Goal: Information Seeking & Learning: Compare options

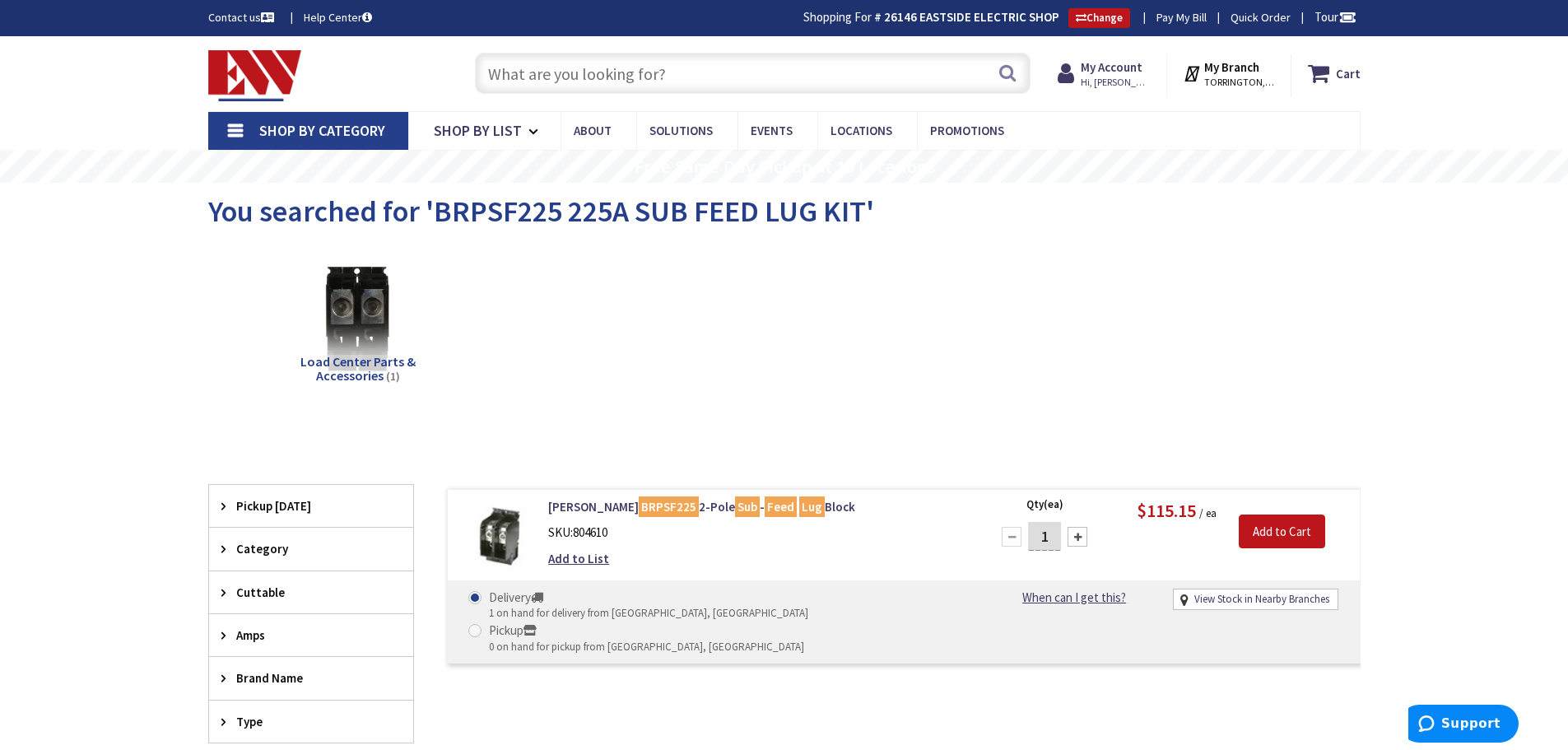
click at [521, 71] on input "text" at bounding box center [753, 73] width 555 height 41
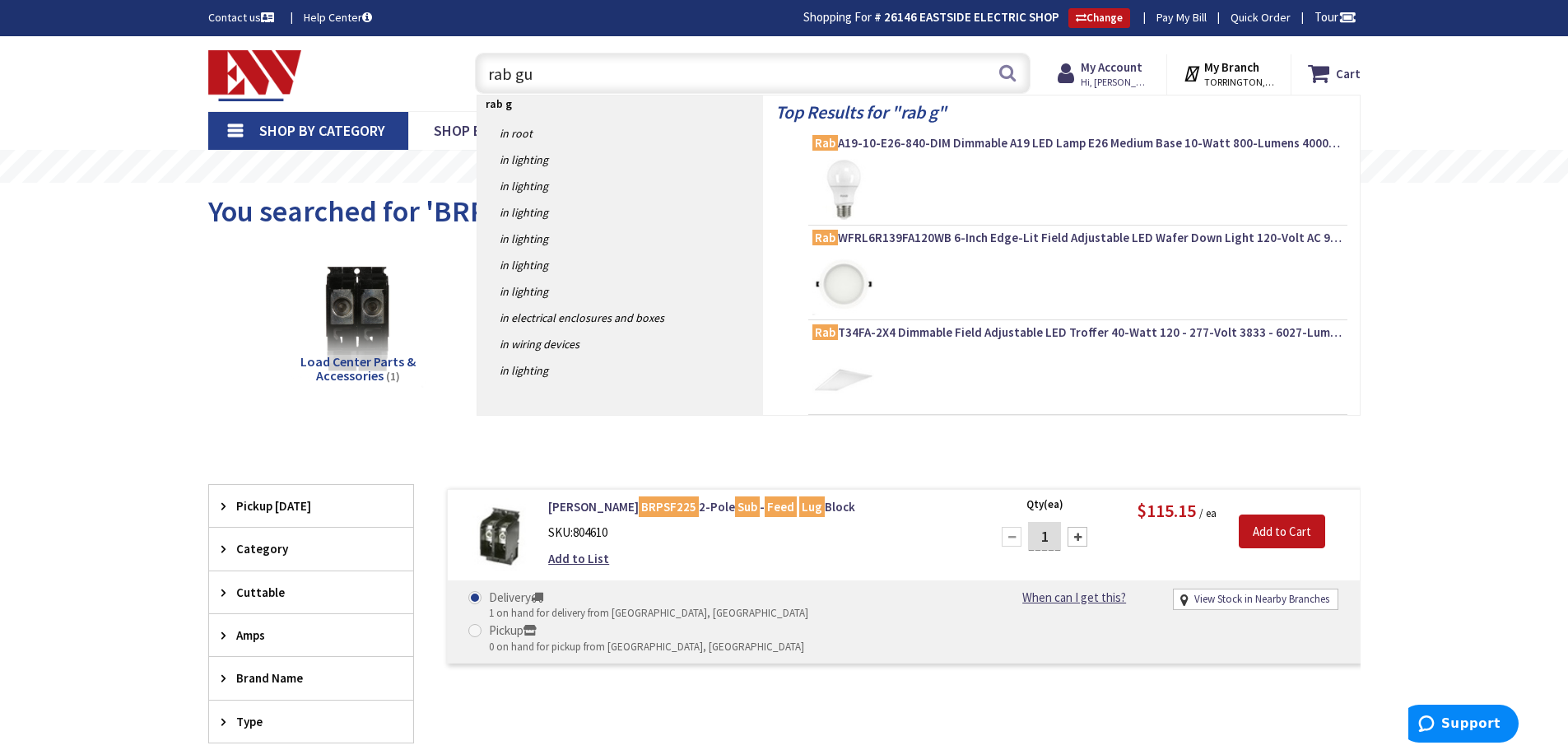
type input "rab gus"
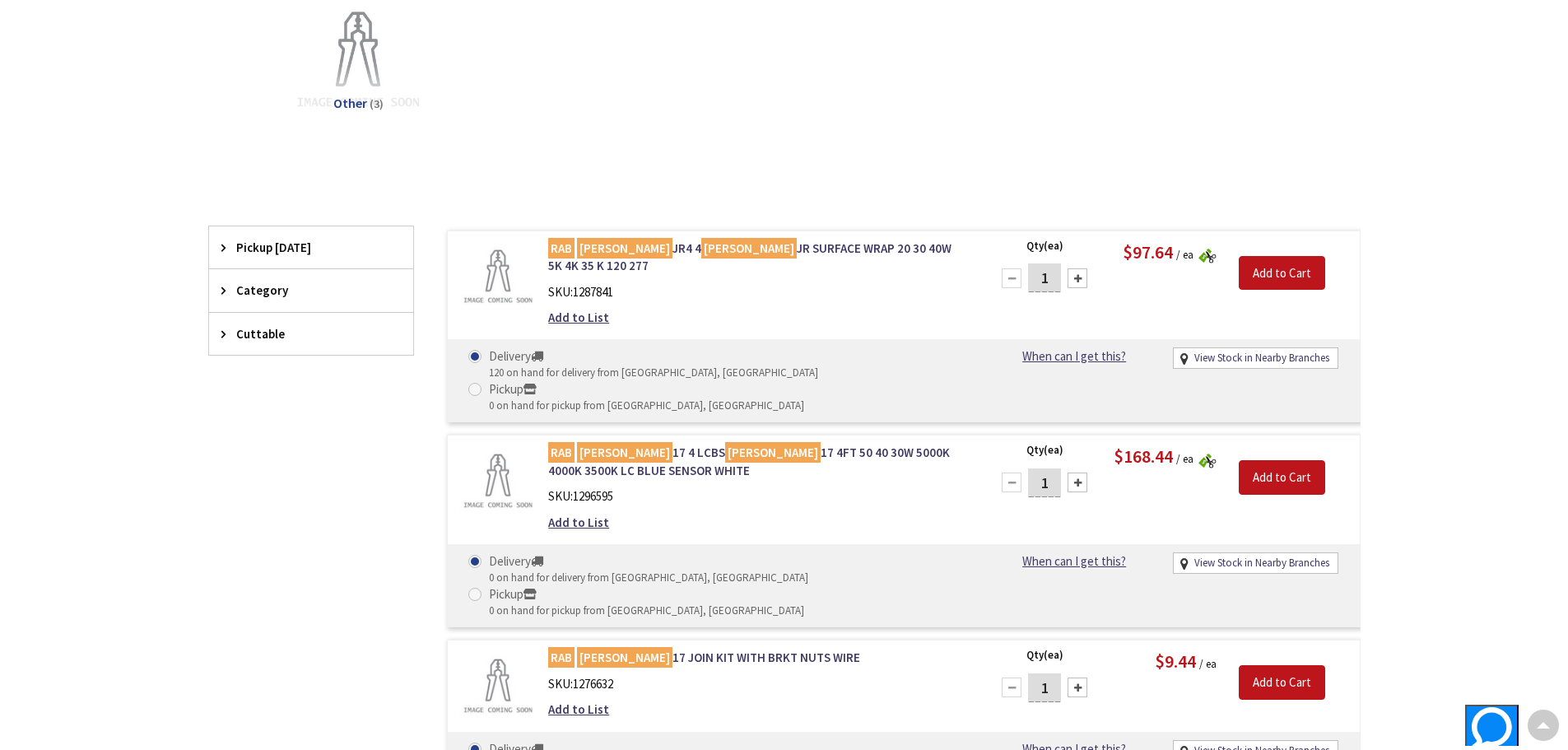
scroll to position [83, 0]
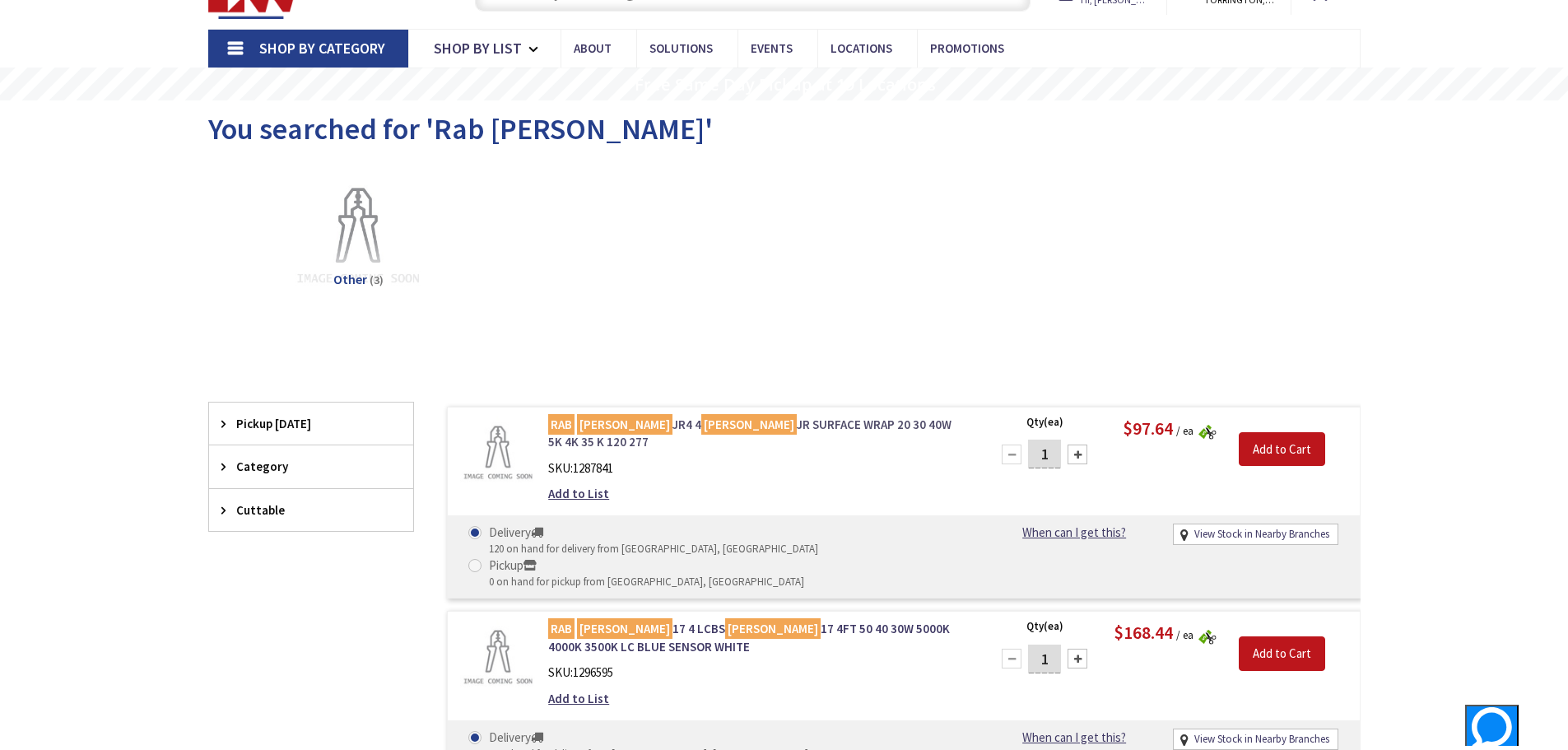
click at [697, 425] on link "RAB [PERSON_NAME] JR4 4 [PERSON_NAME] SURFACE WRAP 20 30 40W 5K 4K 35 K 120 277" at bounding box center [757, 433] width 419 height 35
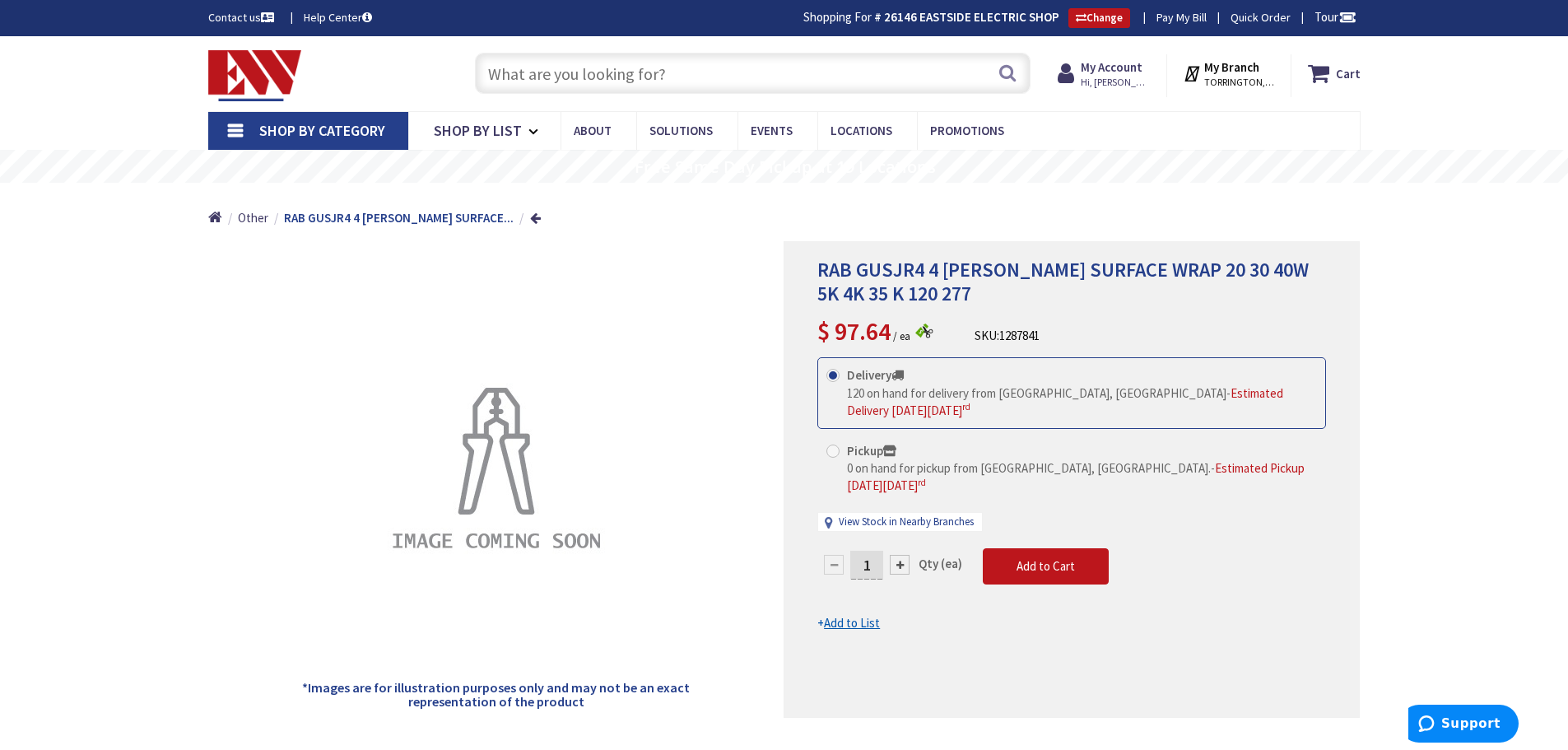
click at [567, 81] on input "text" at bounding box center [753, 73] width 555 height 41
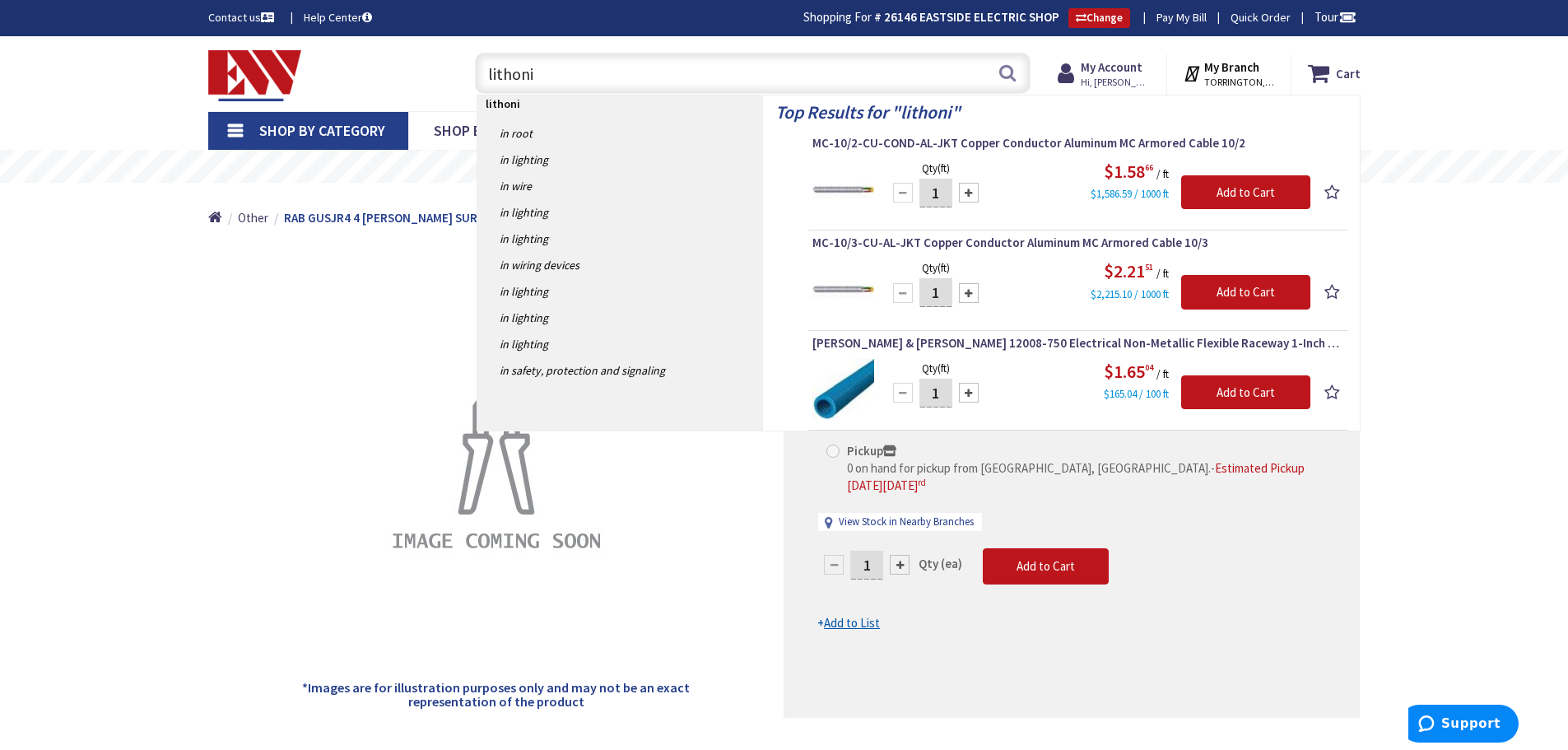
type input "lithonia"
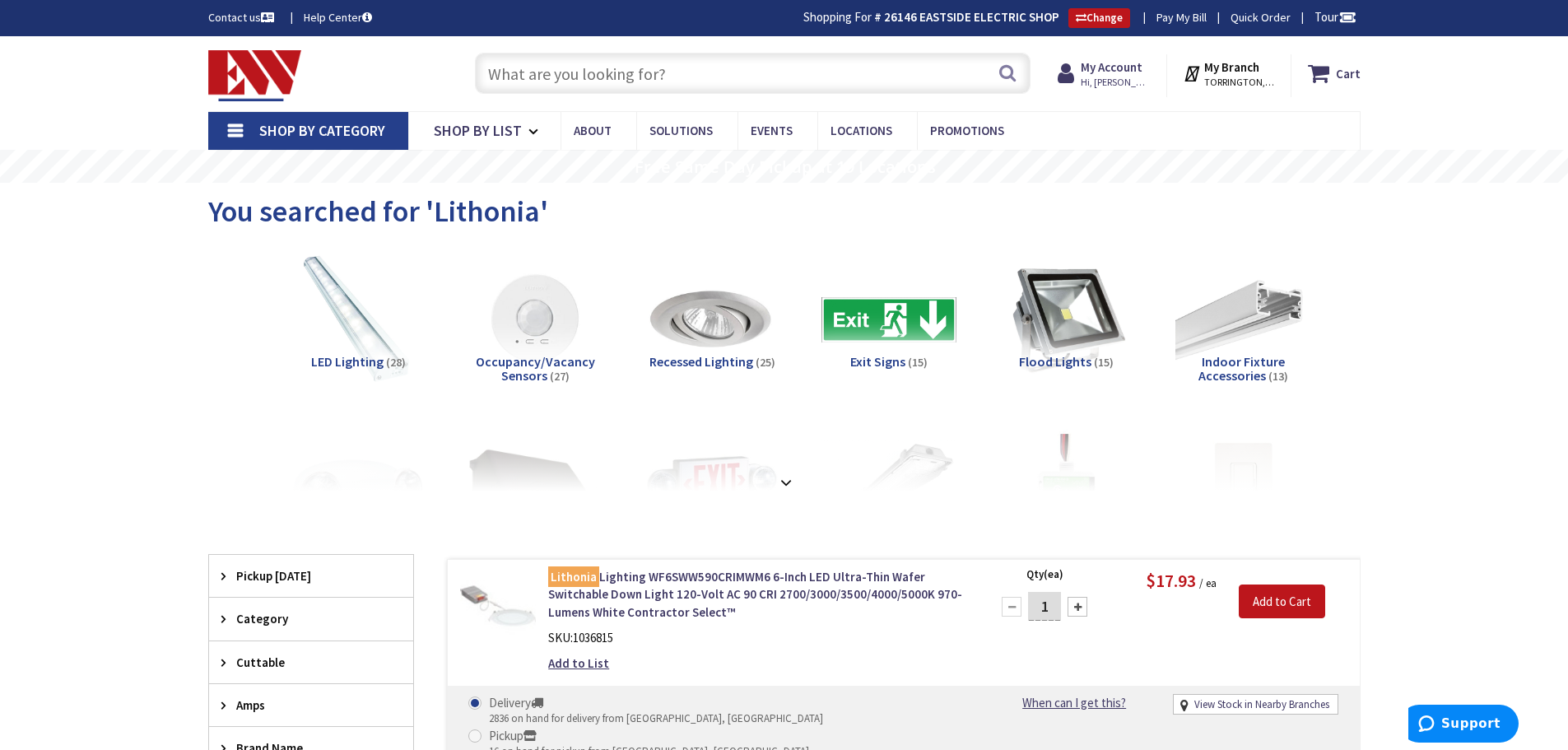
click at [574, 61] on input "text" at bounding box center [753, 73] width 555 height 41
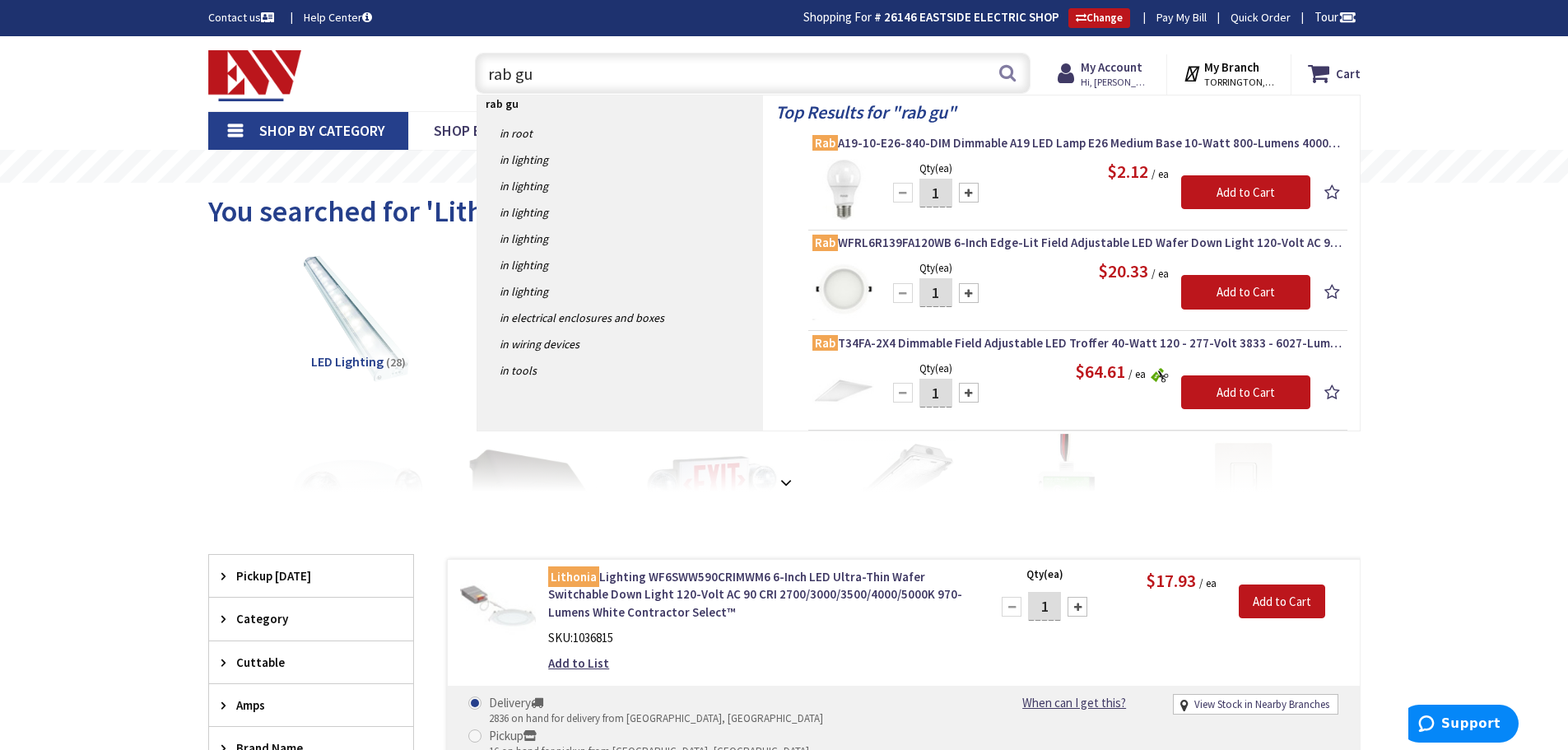
type input "rab gus"
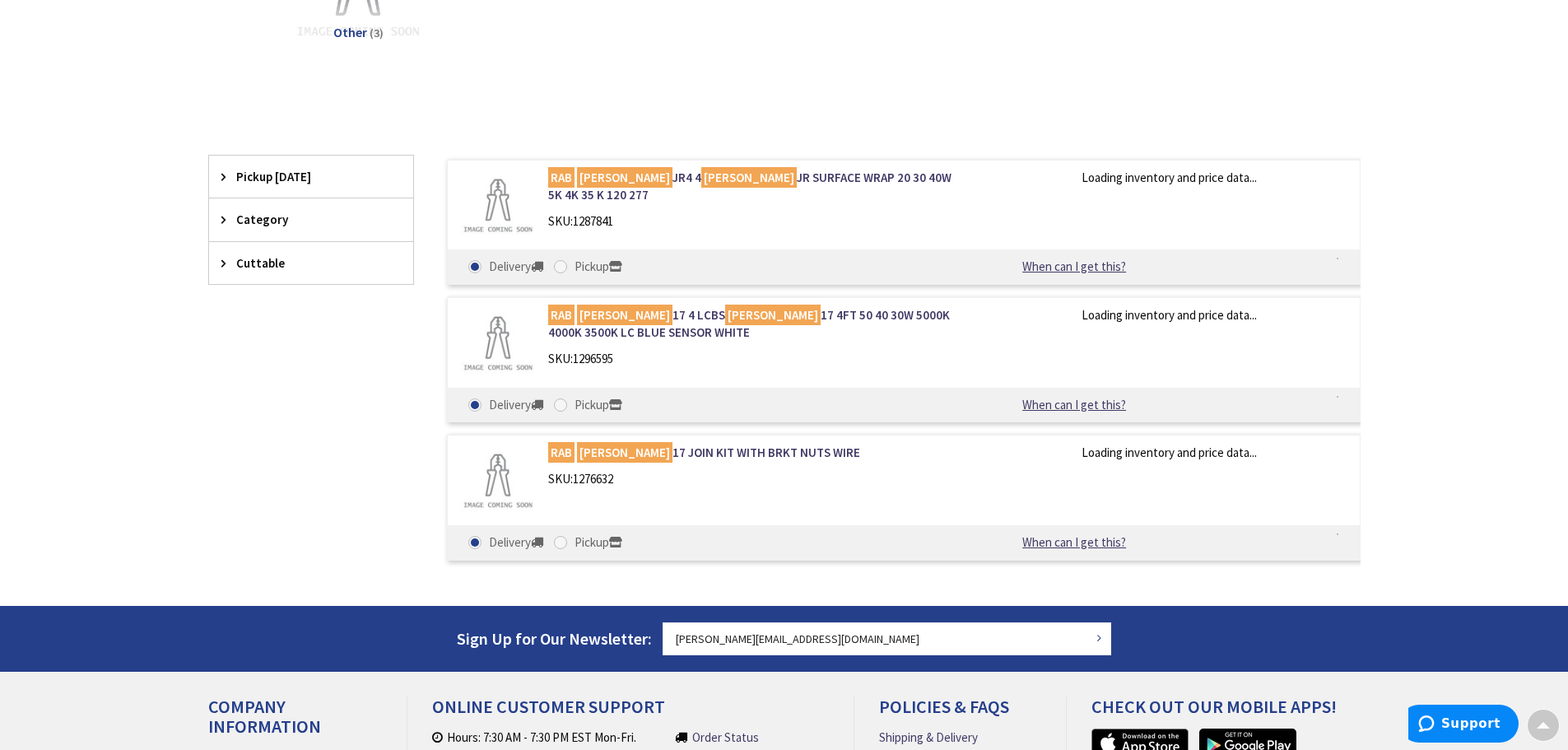
scroll to position [332, 0]
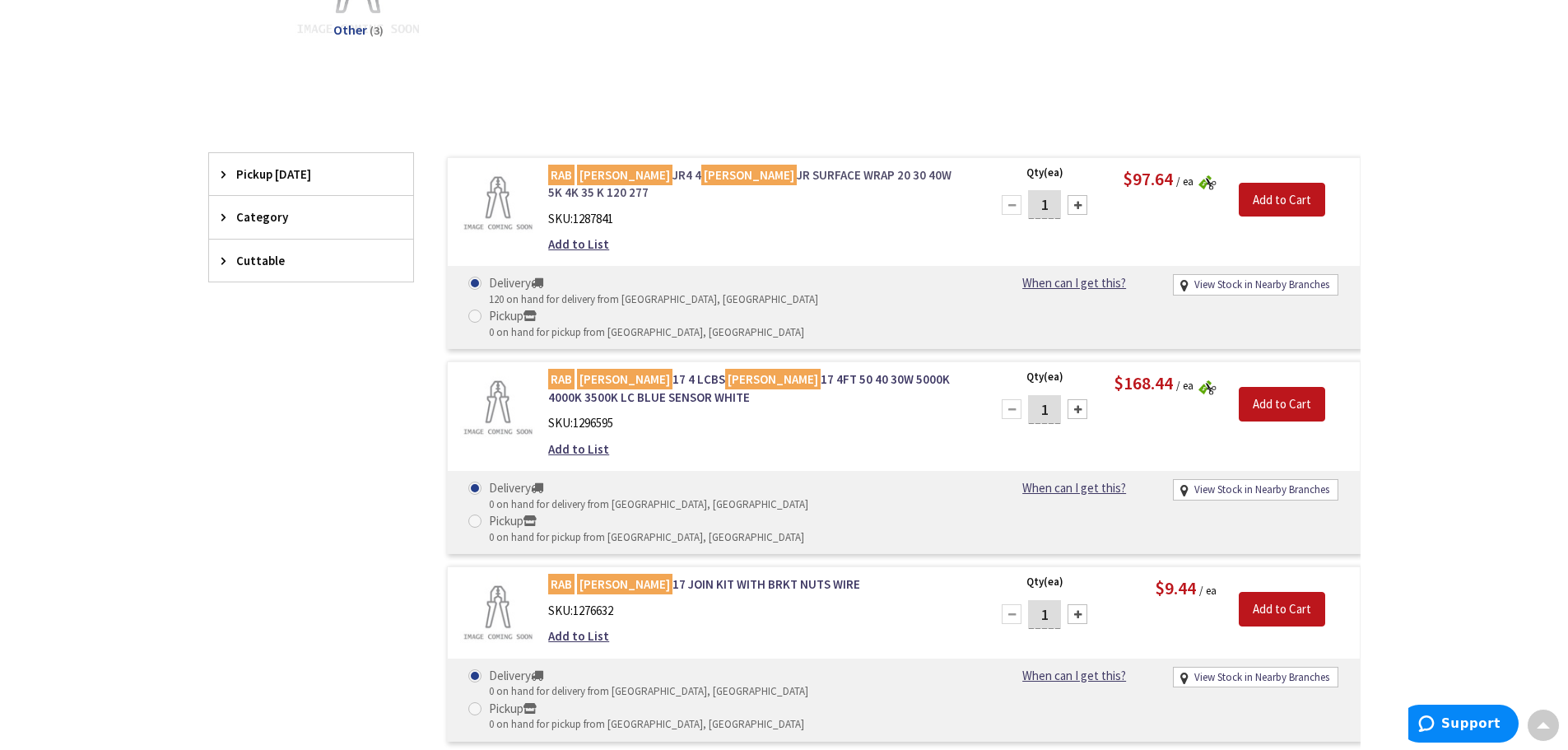
click at [709, 174] on link "RAB GUS JR4 4 GUS JR SURFACE WRAP 20 30 40W 5K 4K 35 K 120 277" at bounding box center [757, 184] width 419 height 35
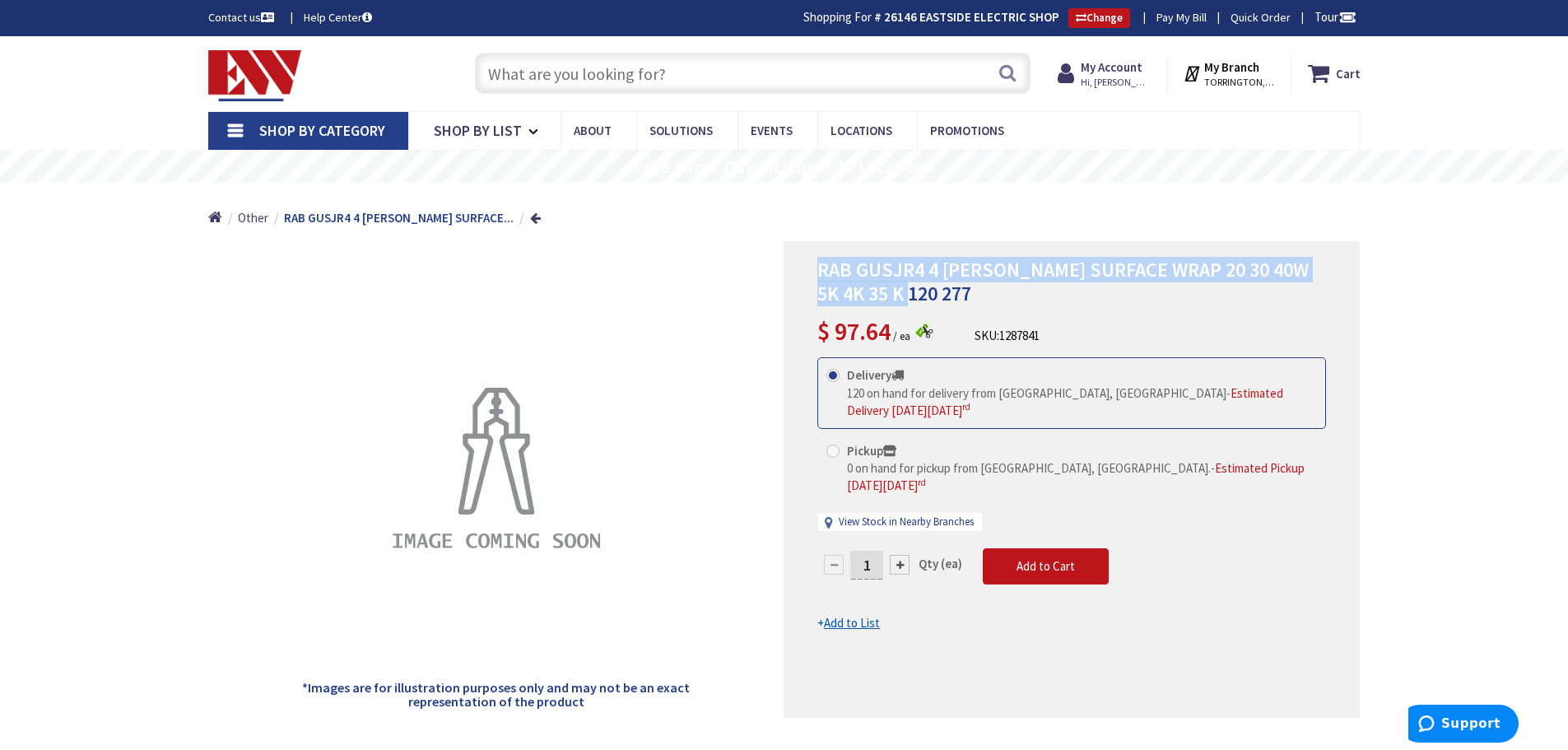
drag, startPoint x: 820, startPoint y: 268, endPoint x: 1233, endPoint y: 286, distance: 413.4
click at [1275, 291] on h1 "RAB GUSJR4 4 GUS JR SURFACE WRAP 20 30 40W 5K 4K 35 K 120 277" at bounding box center [1071, 282] width 509 height 47
copy span "RAB GUSJR4 4 GUS JR SURFACE WRAP 20 30 40W 5K 4K 35 K 120 277"
click at [509, 66] on input "text" at bounding box center [753, 73] width 555 height 41
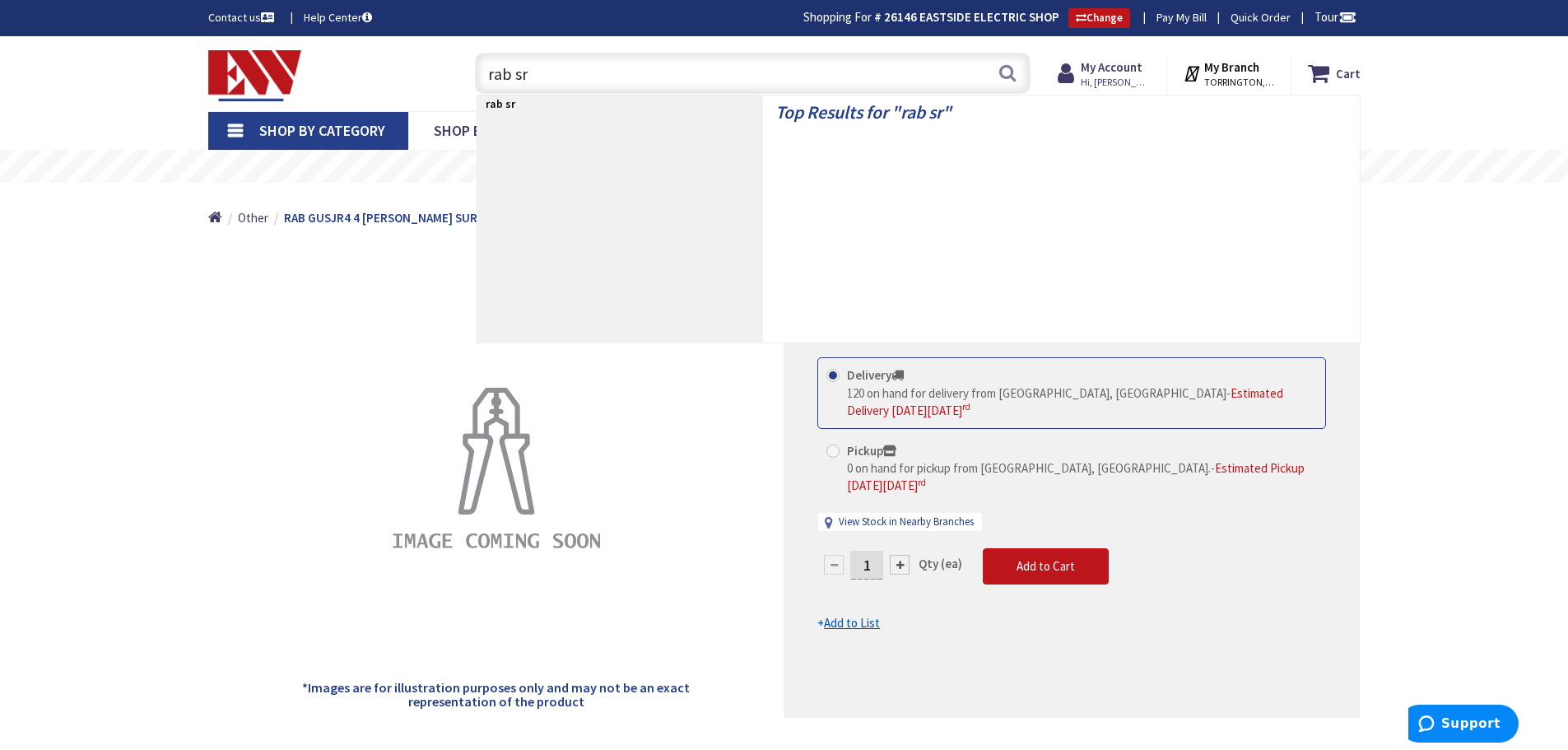
type input "rab sr 4"
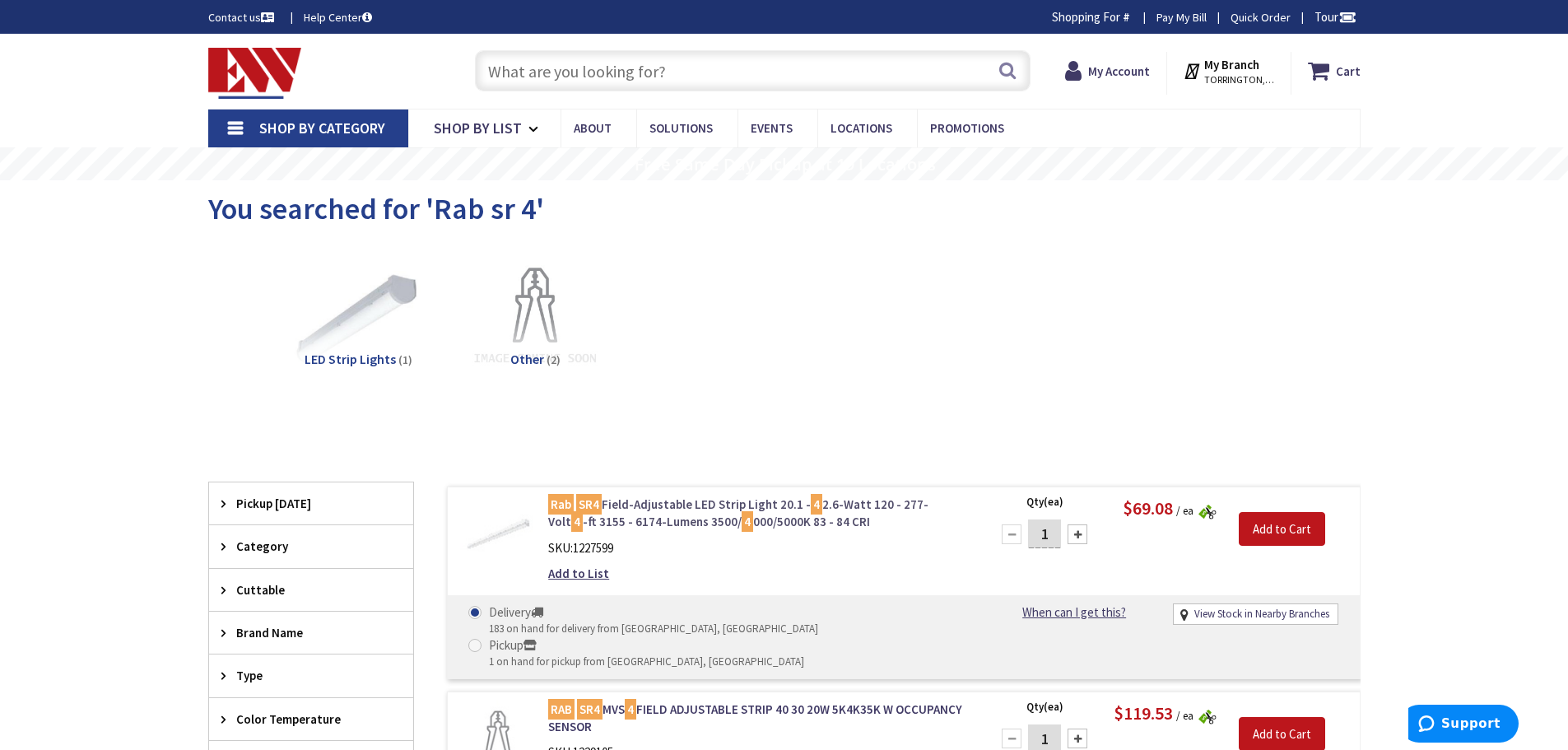
click at [632, 506] on link "Rab SR4 Field-Adjustable LED Strip Light 20.1 - 4 2.6-Watt 120 - 277-Volt 4 -ft…" at bounding box center [757, 513] width 419 height 35
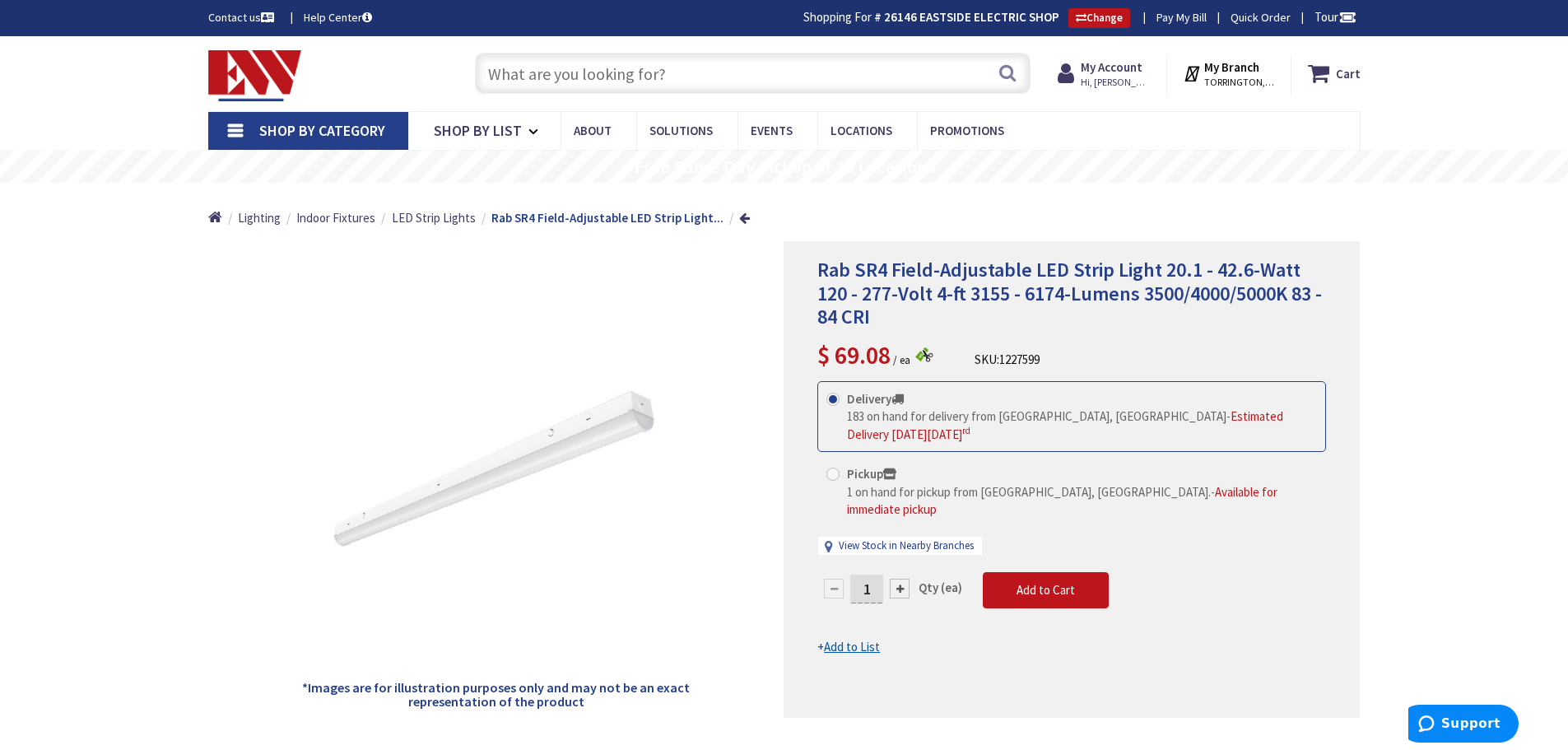
click at [535, 77] on input "text" at bounding box center [753, 73] width 555 height 41
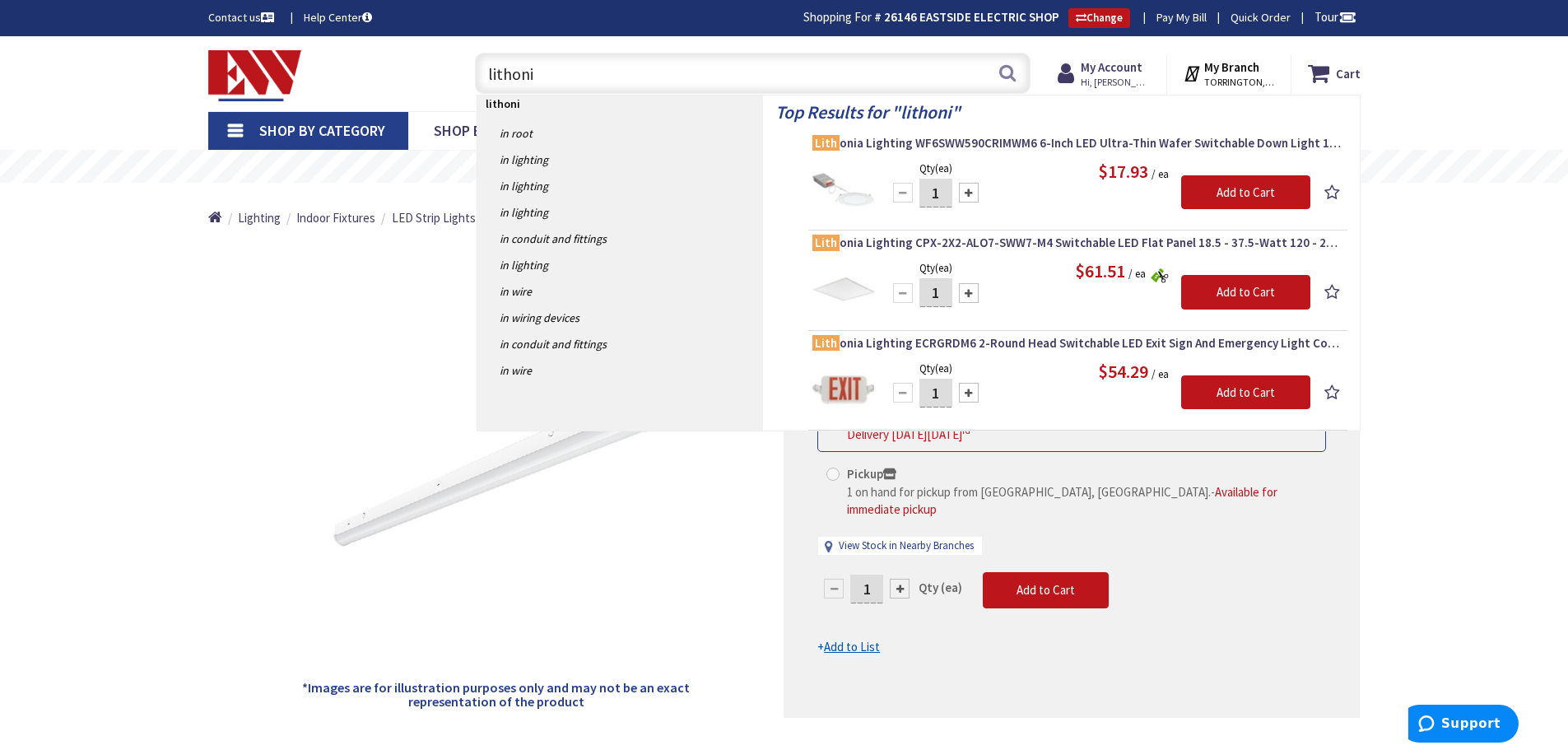
type input "lithonia"
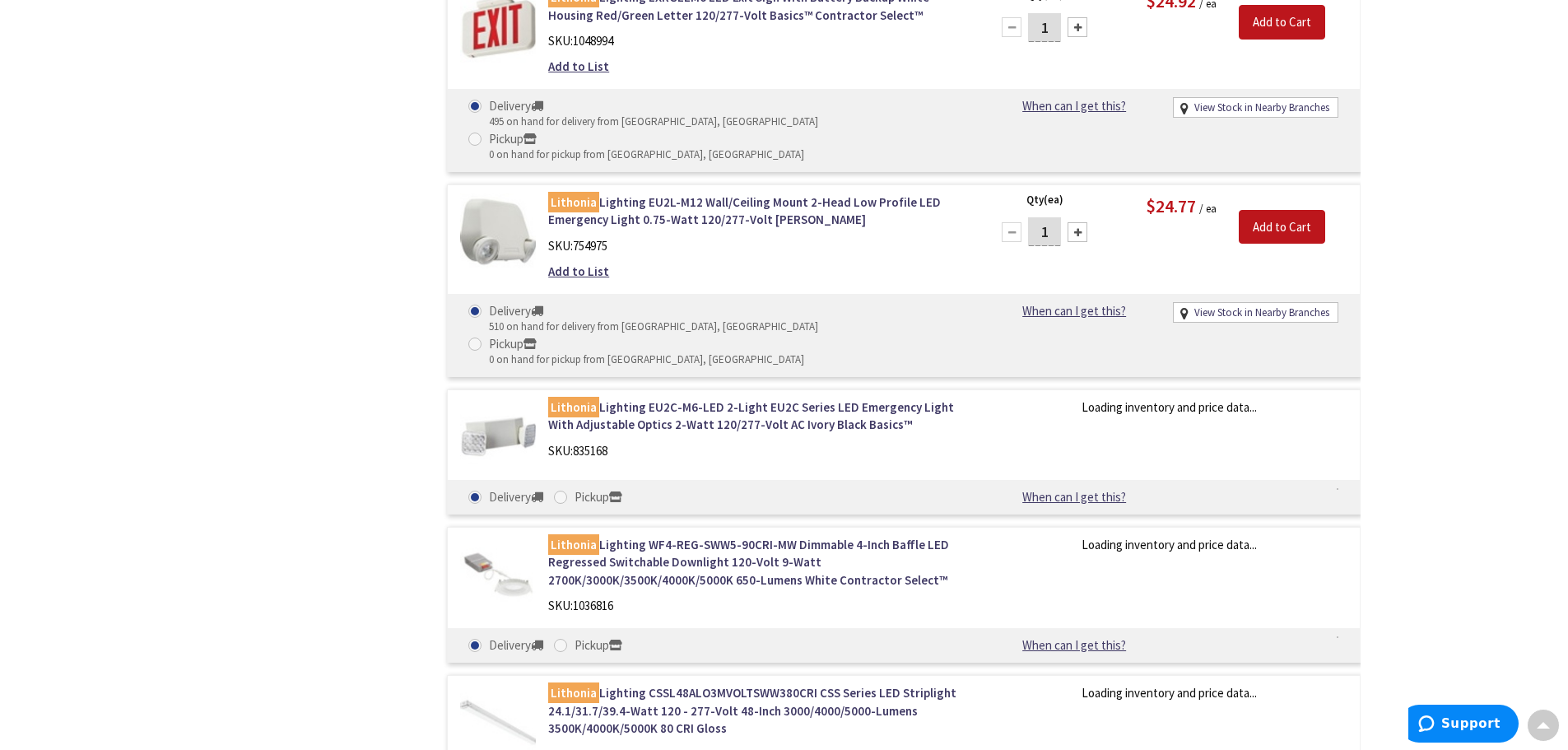
scroll to position [2306, 0]
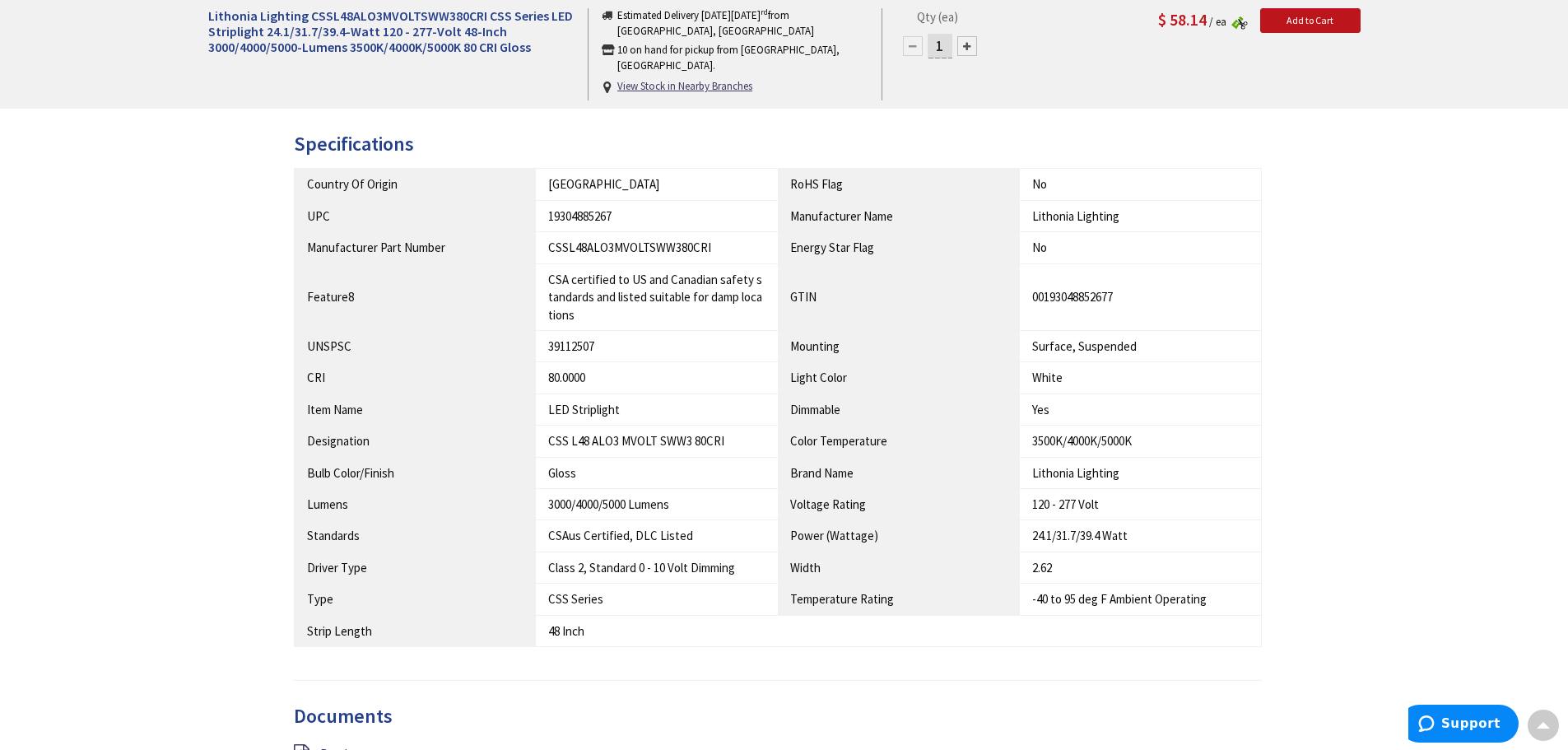
scroll to position [1237, 0]
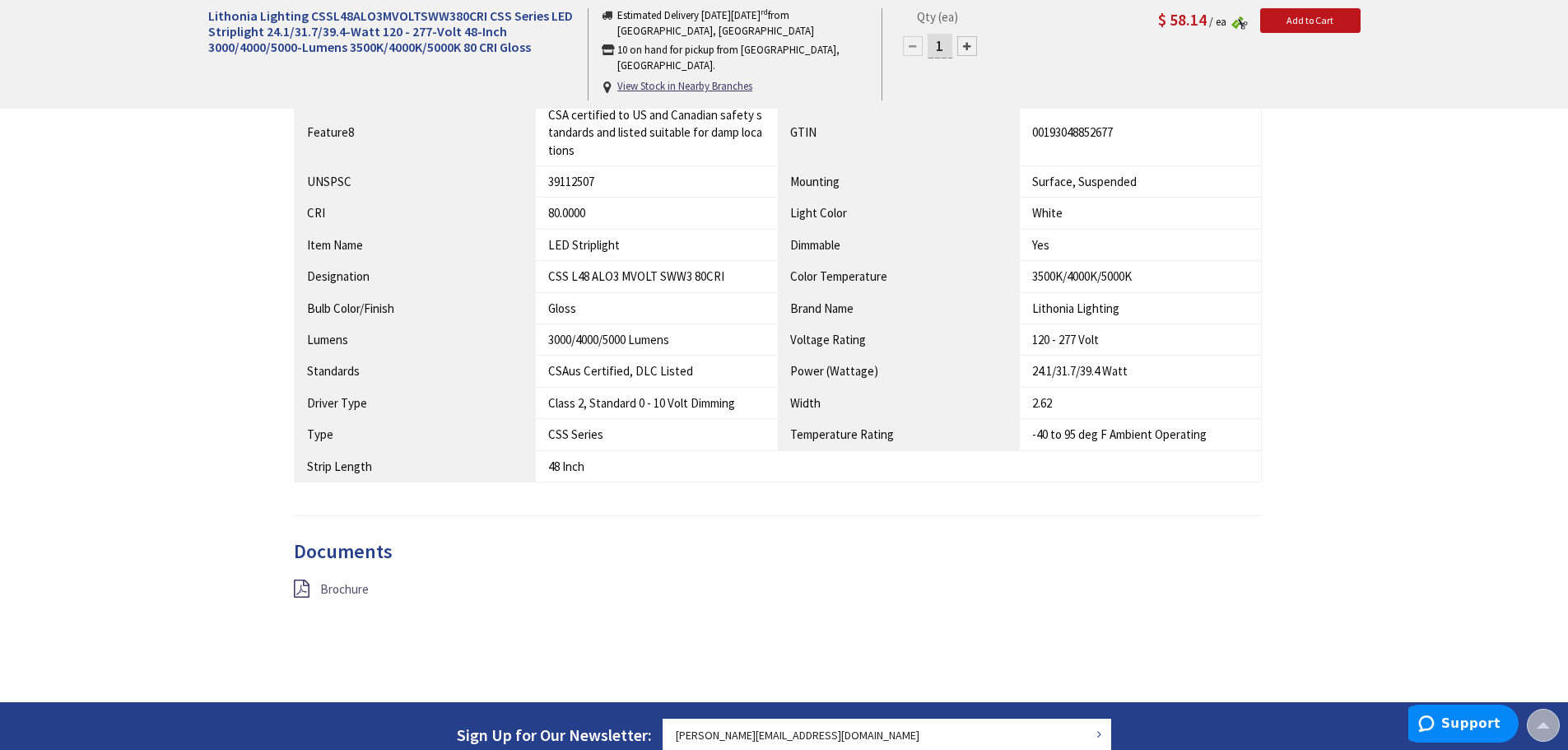
click at [346, 587] on span "Brochure" at bounding box center [343, 589] width 48 height 16
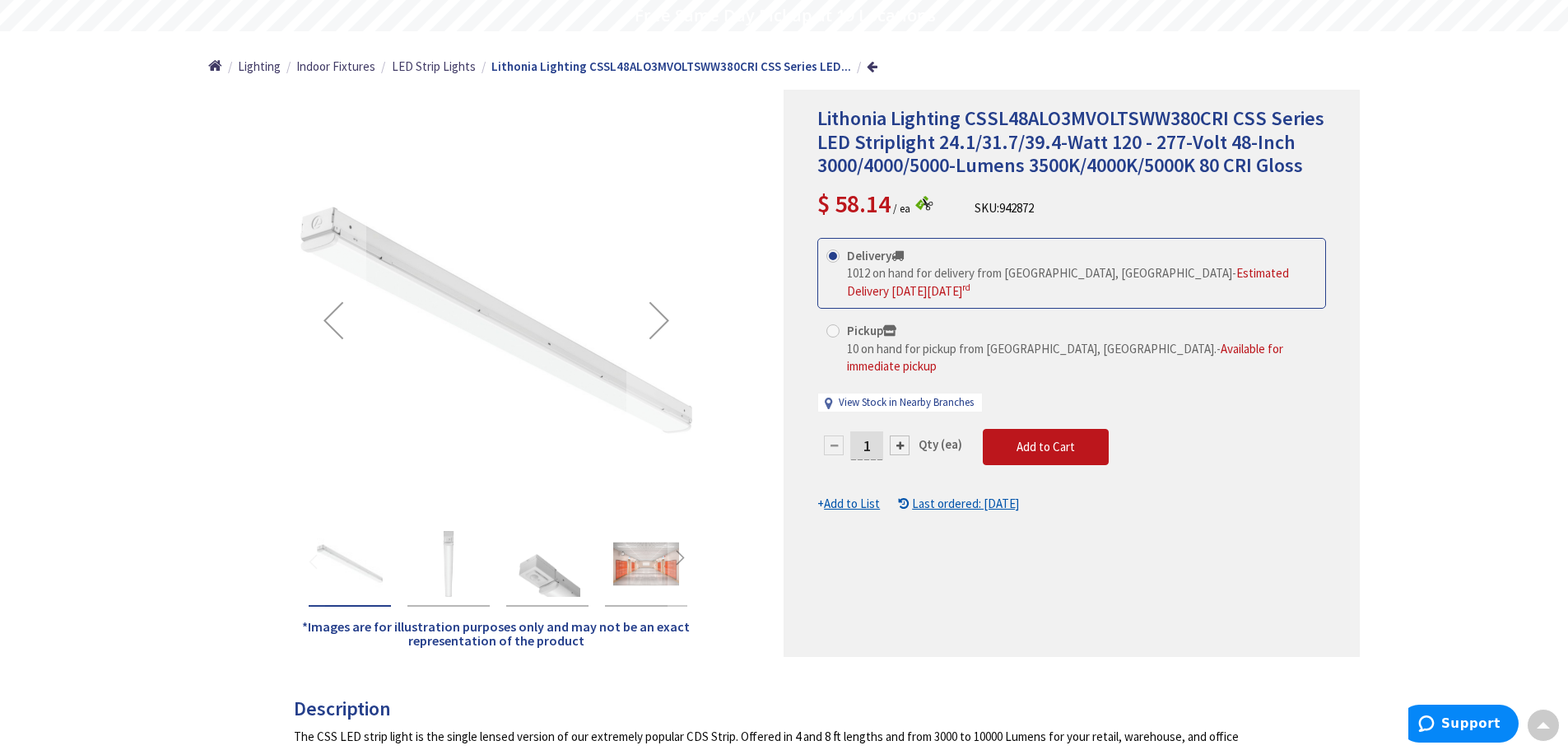
scroll to position [0, 0]
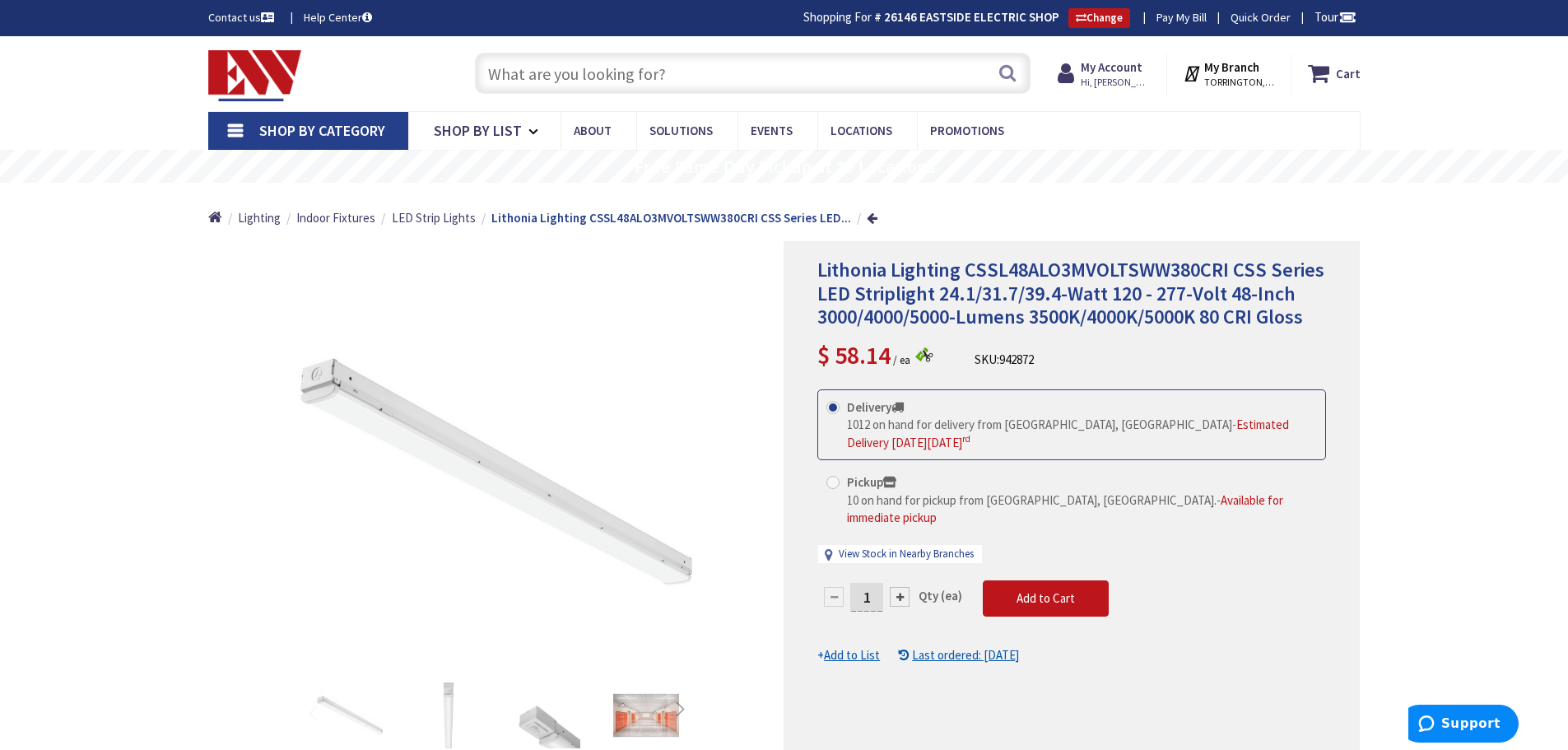
click at [530, 69] on input "text" at bounding box center [753, 73] width 555 height 41
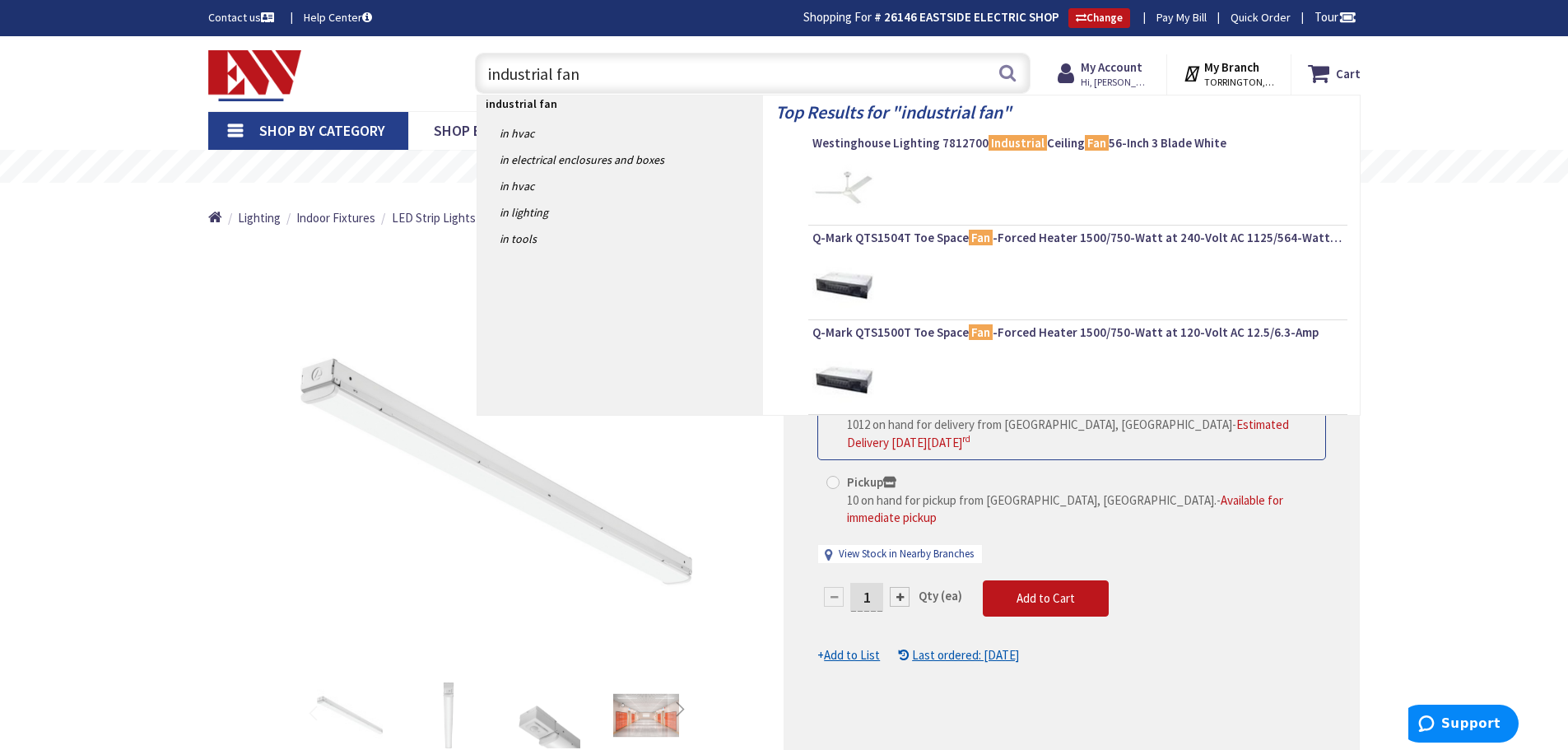
type input "industrial fans"
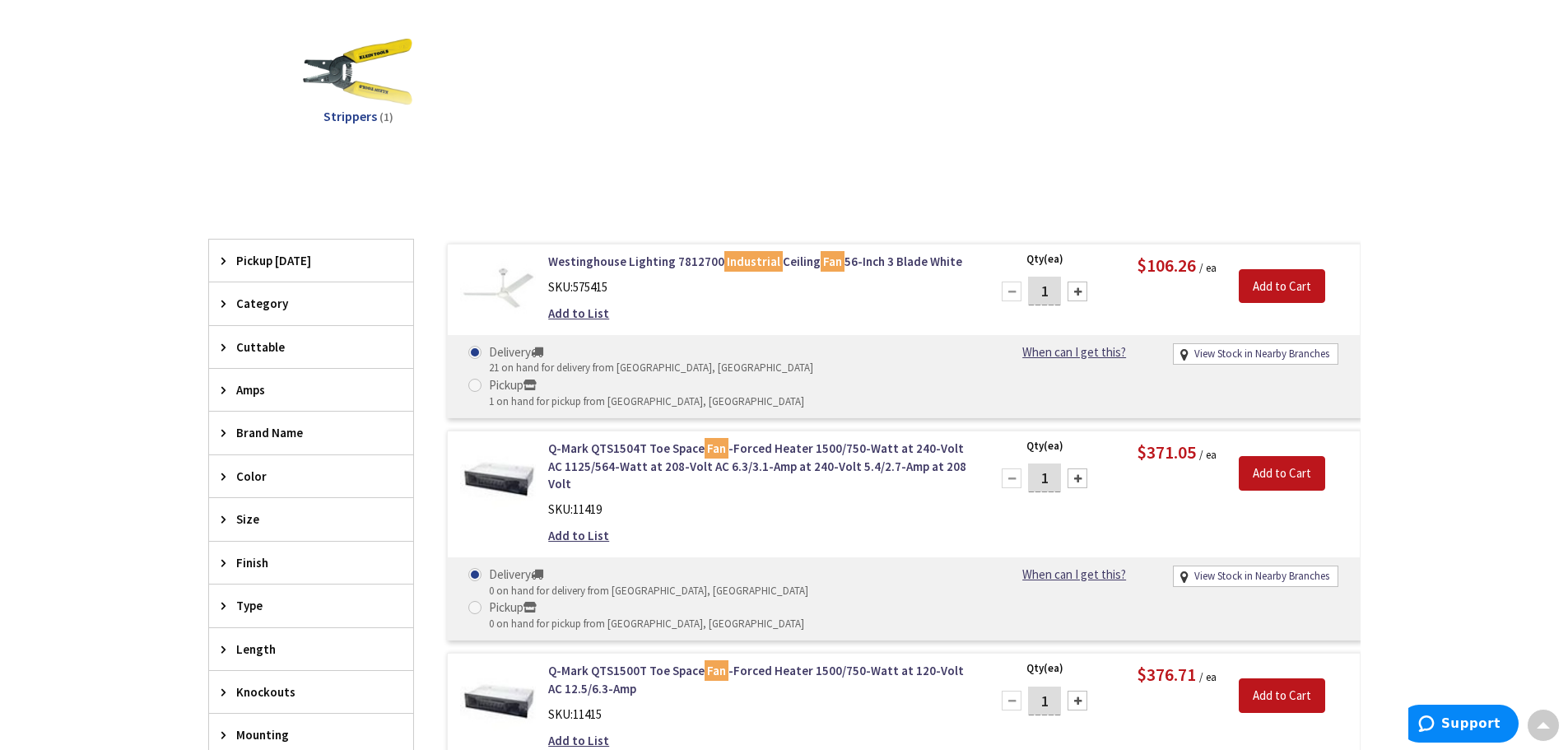
scroll to position [414, 0]
click at [619, 259] on link "Westinghouse Lighting 7812700 Industrial Ceiling Fan 56-Inch 3 Blade White" at bounding box center [757, 262] width 419 height 18
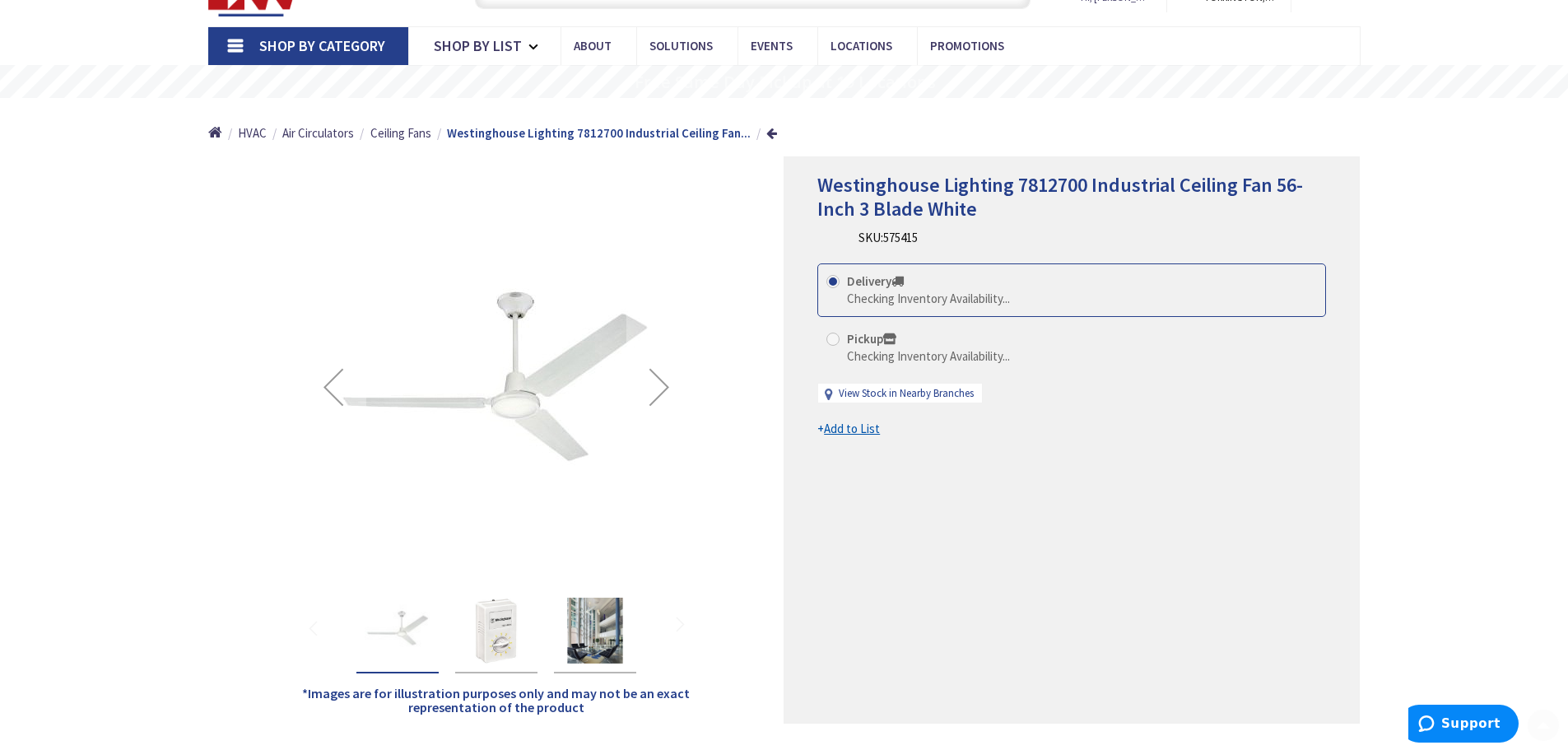
scroll to position [164, 0]
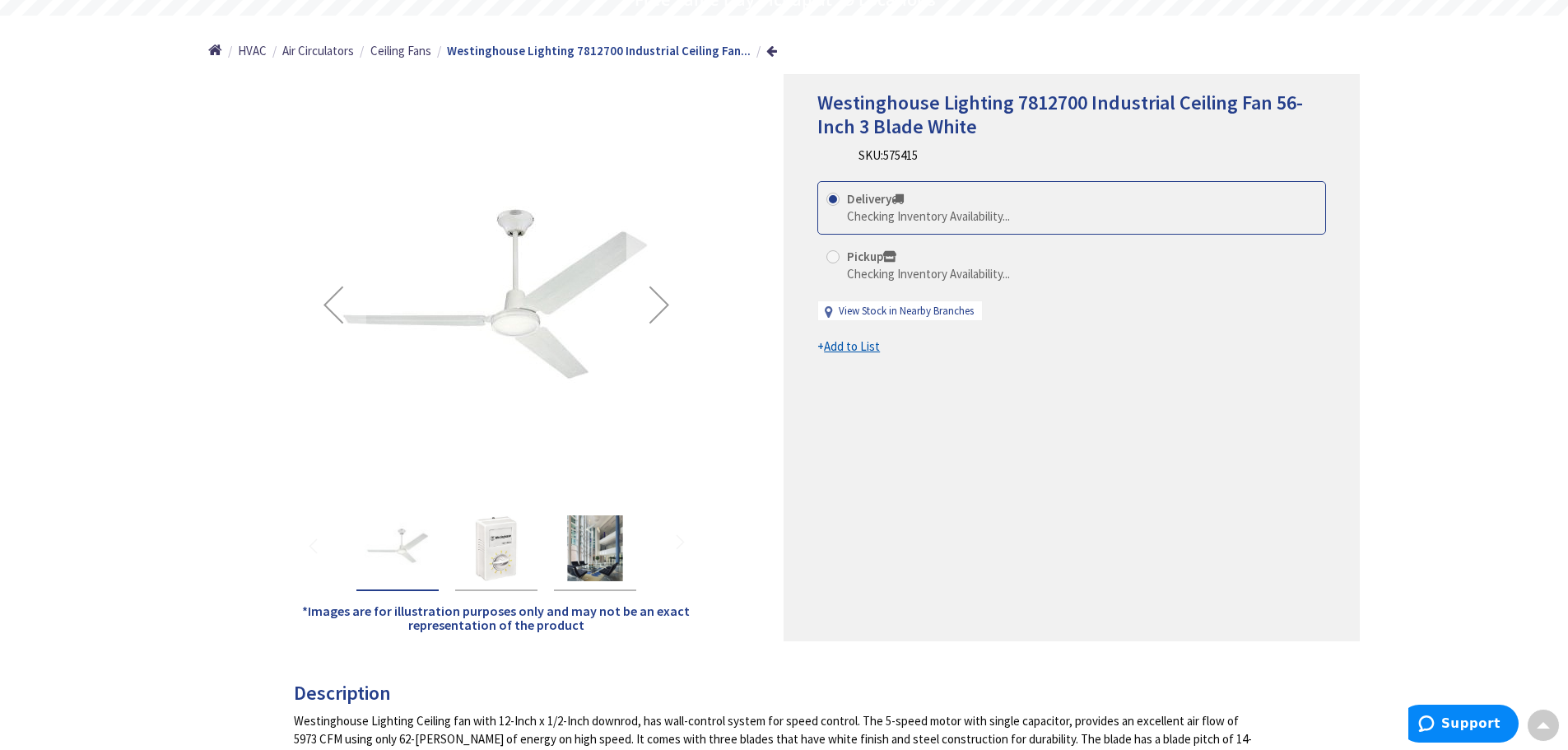
click at [643, 299] on div "Next" at bounding box center [659, 304] width 66 height 66
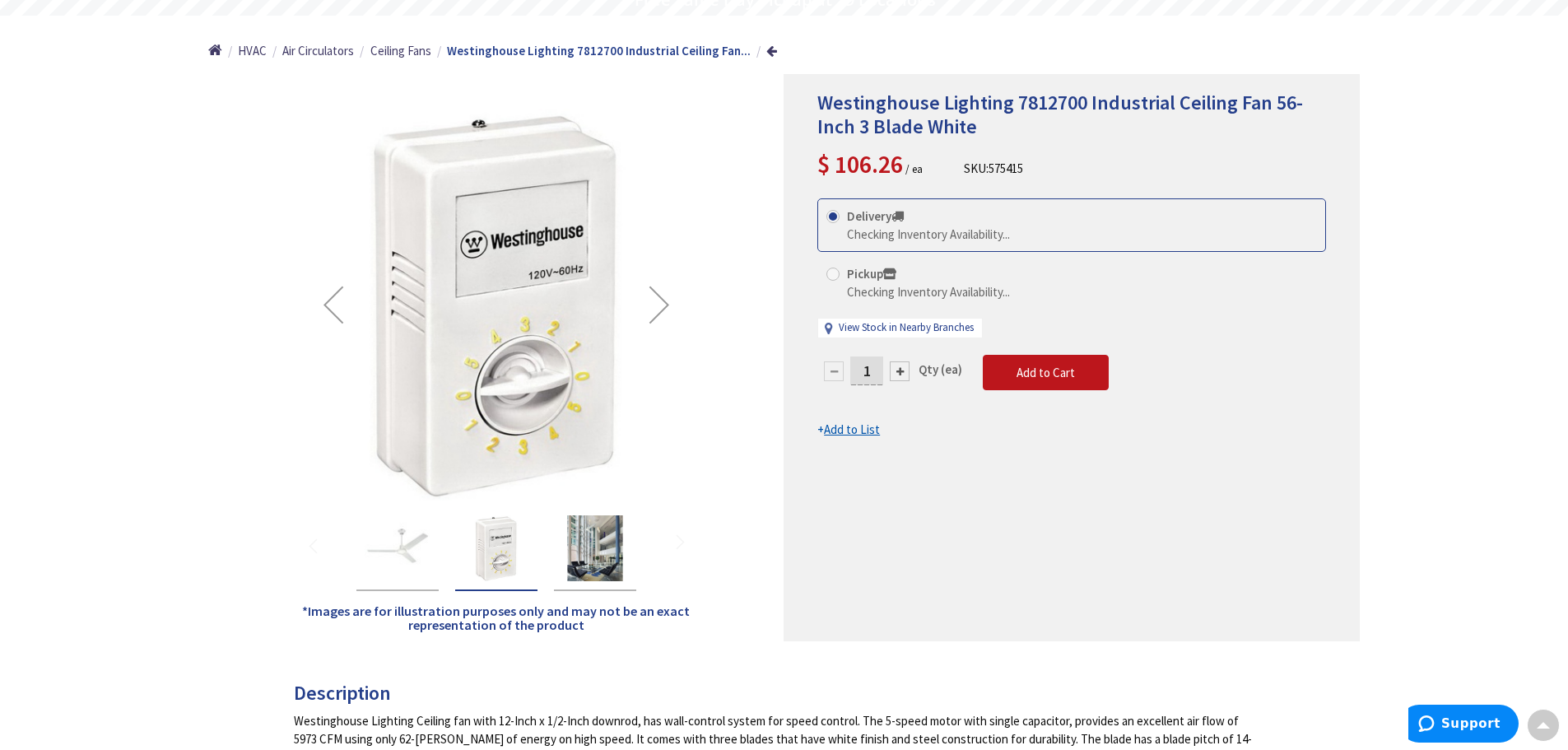
click at [660, 311] on div "Next" at bounding box center [659, 304] width 66 height 66
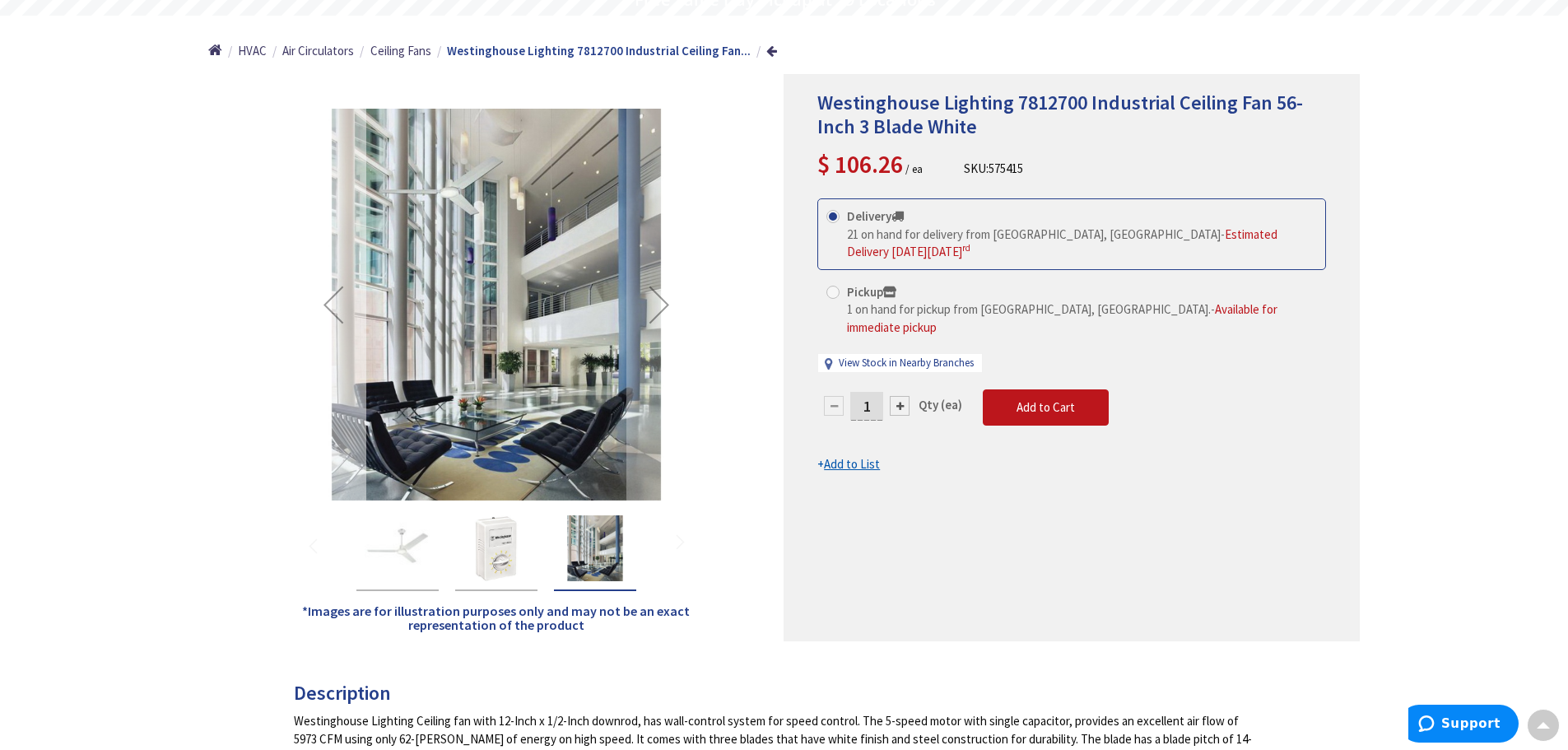
click at [337, 304] on div "Previous" at bounding box center [333, 304] width 66 height 66
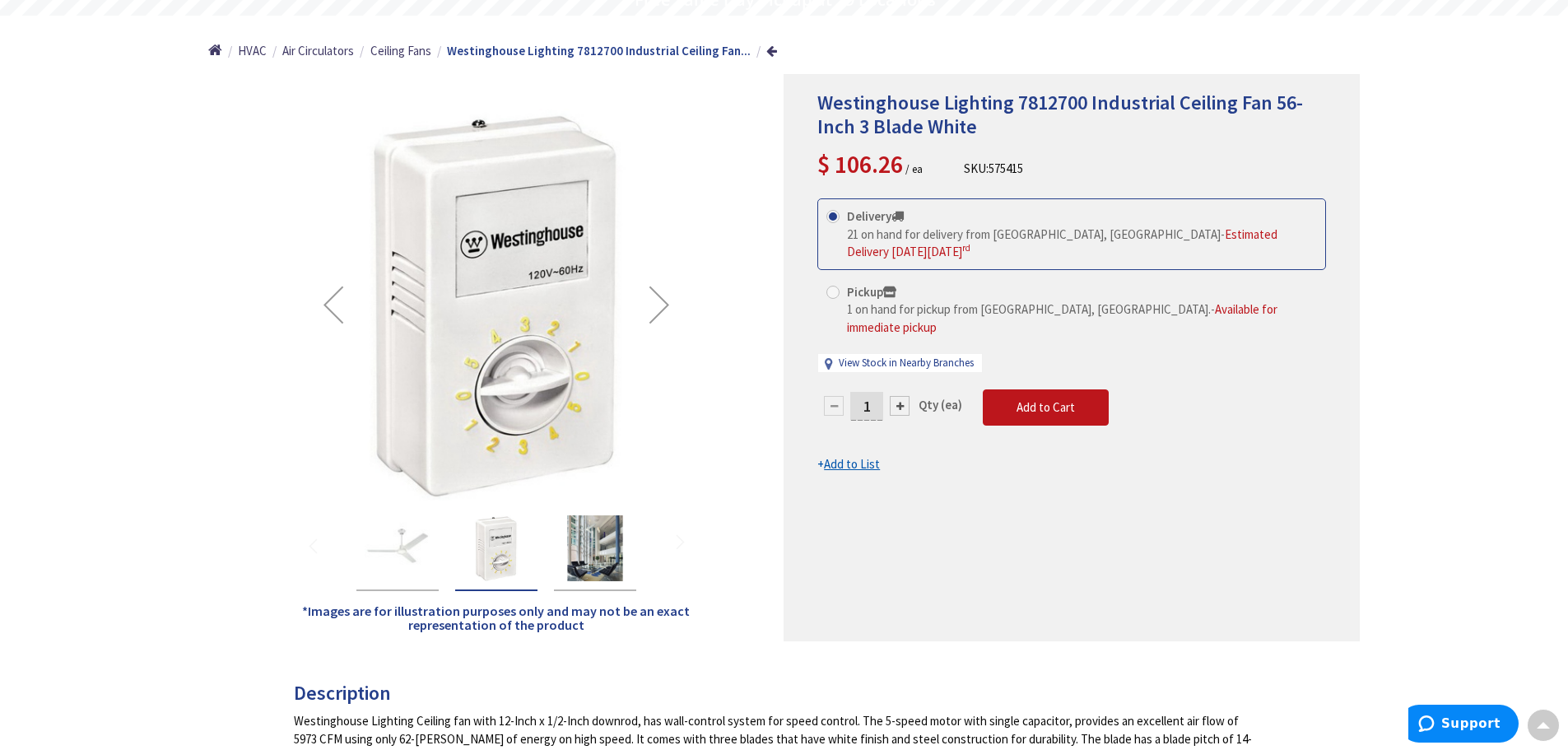
click at [337, 304] on div "Previous" at bounding box center [333, 304] width 66 height 66
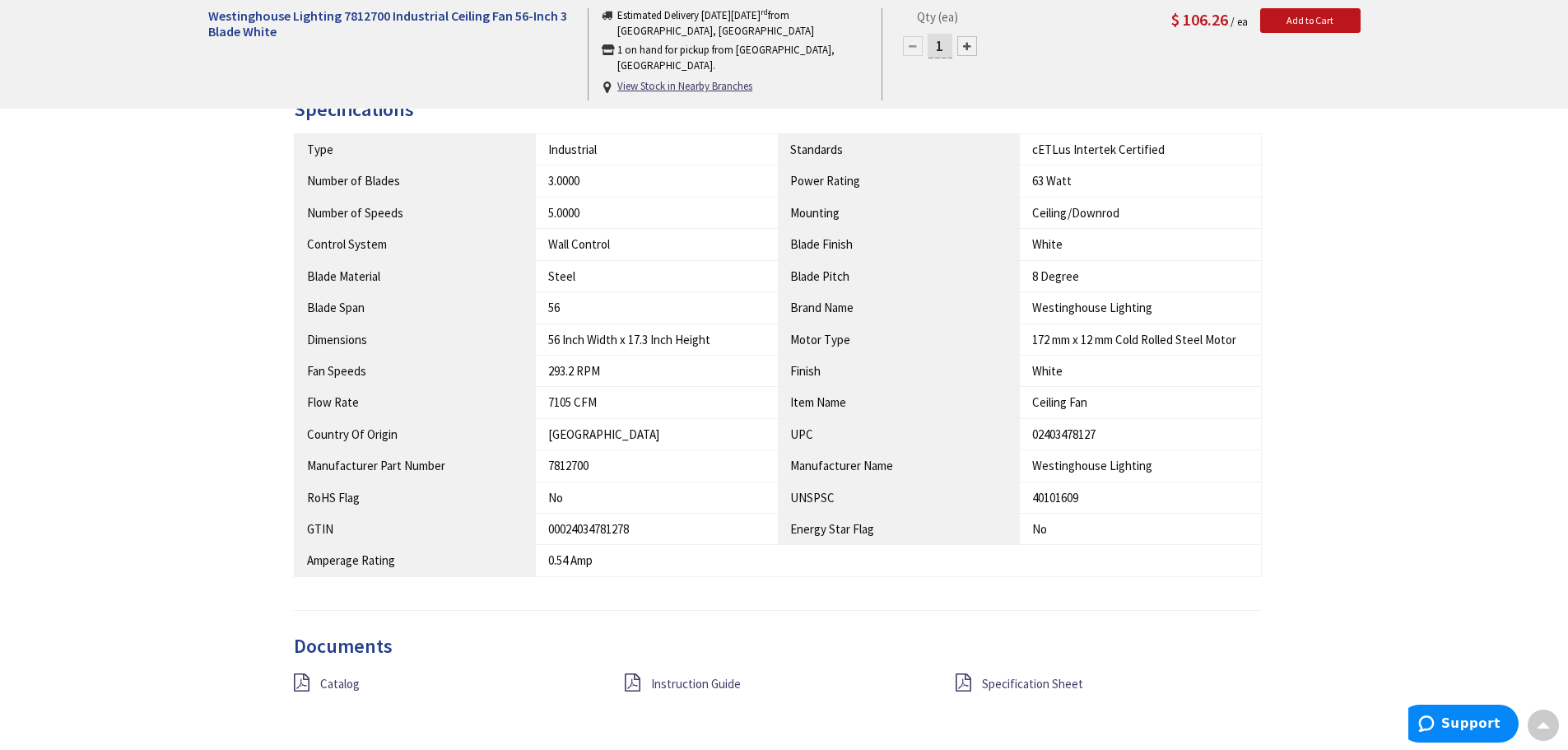
scroll to position [1237, 0]
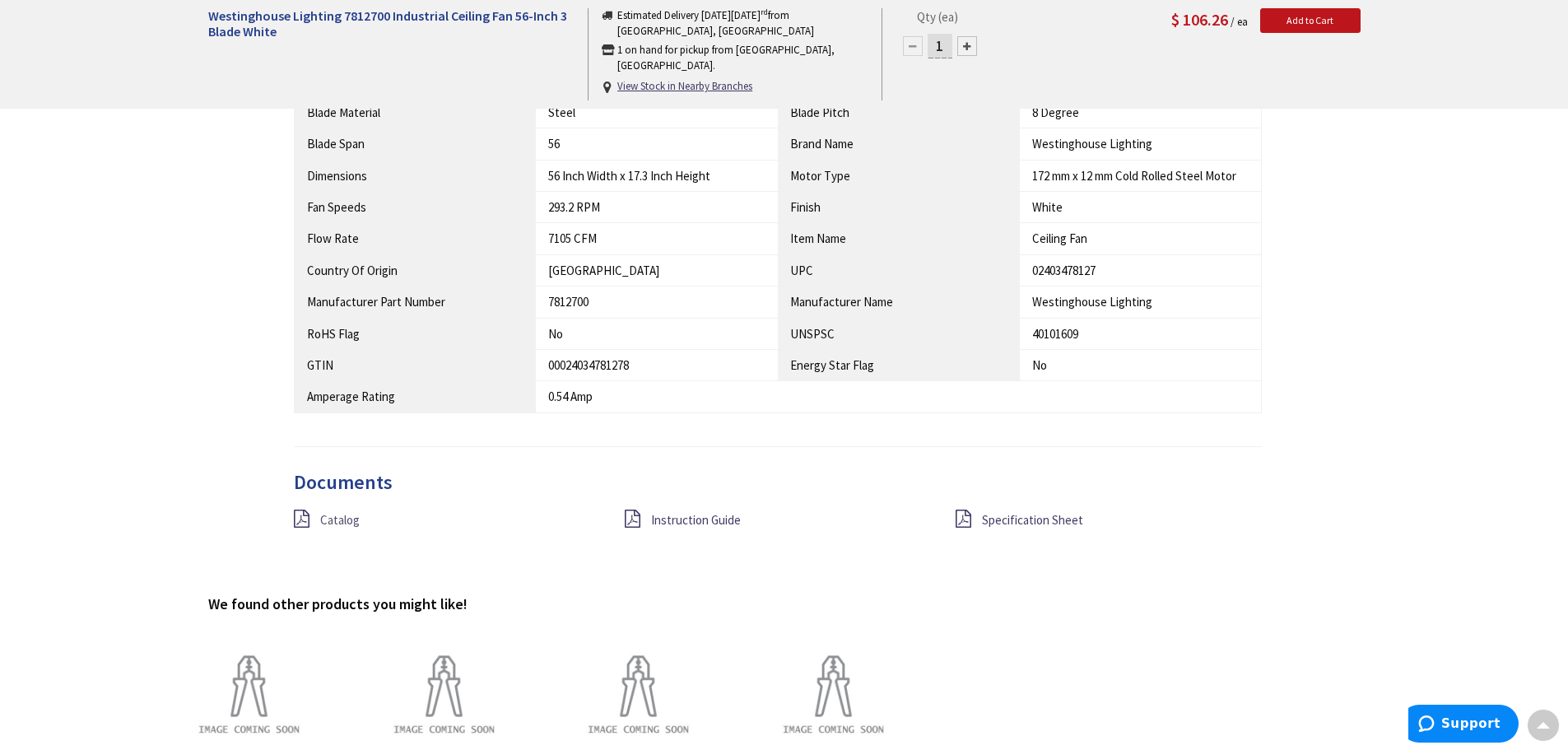
click at [349, 514] on span "Catalog" at bounding box center [339, 520] width 40 height 16
